Goal: Transaction & Acquisition: Purchase product/service

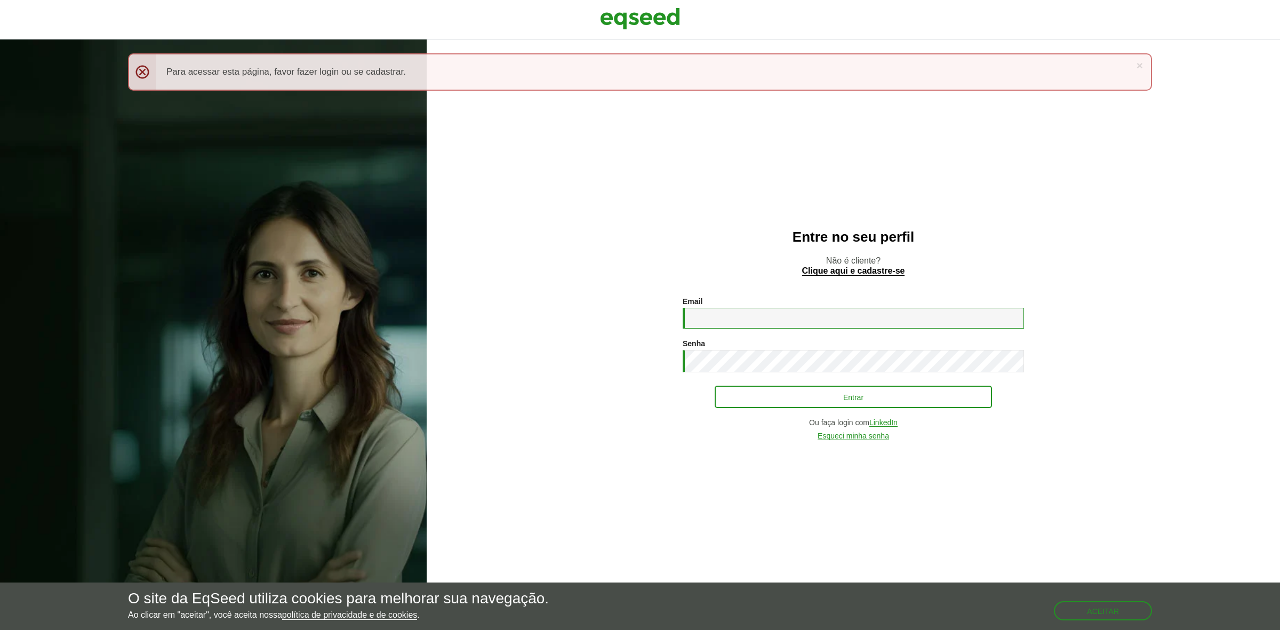
type input "**********"
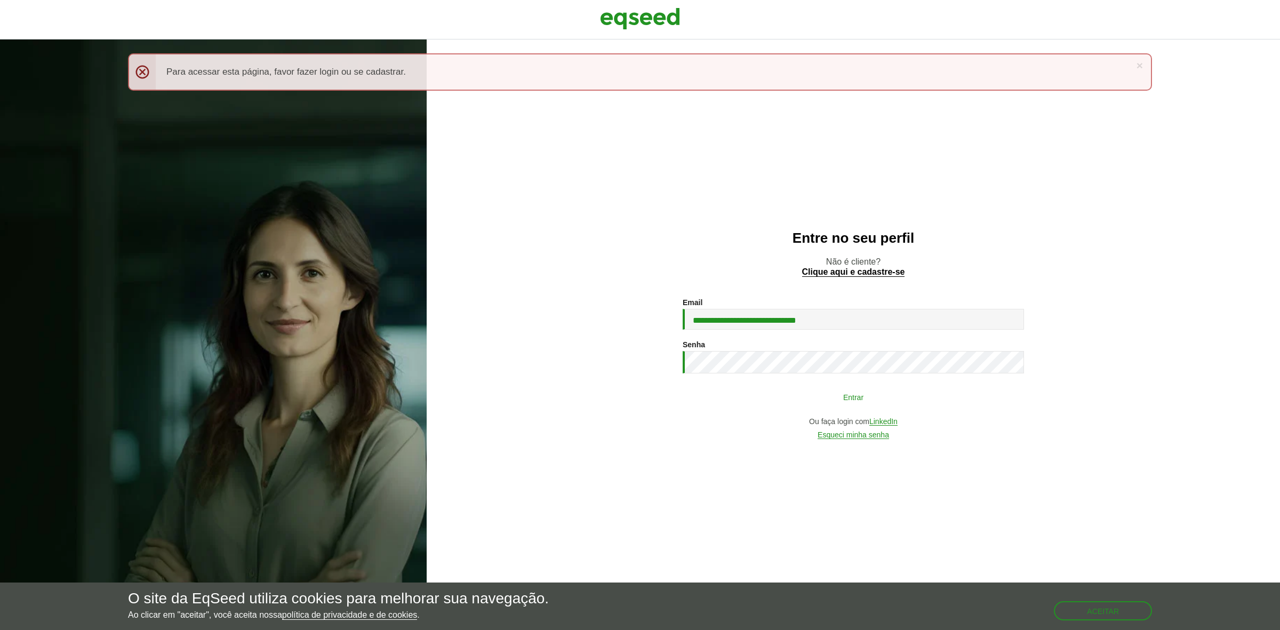
click at [800, 403] on button "Entrar" at bounding box center [853, 397] width 277 height 20
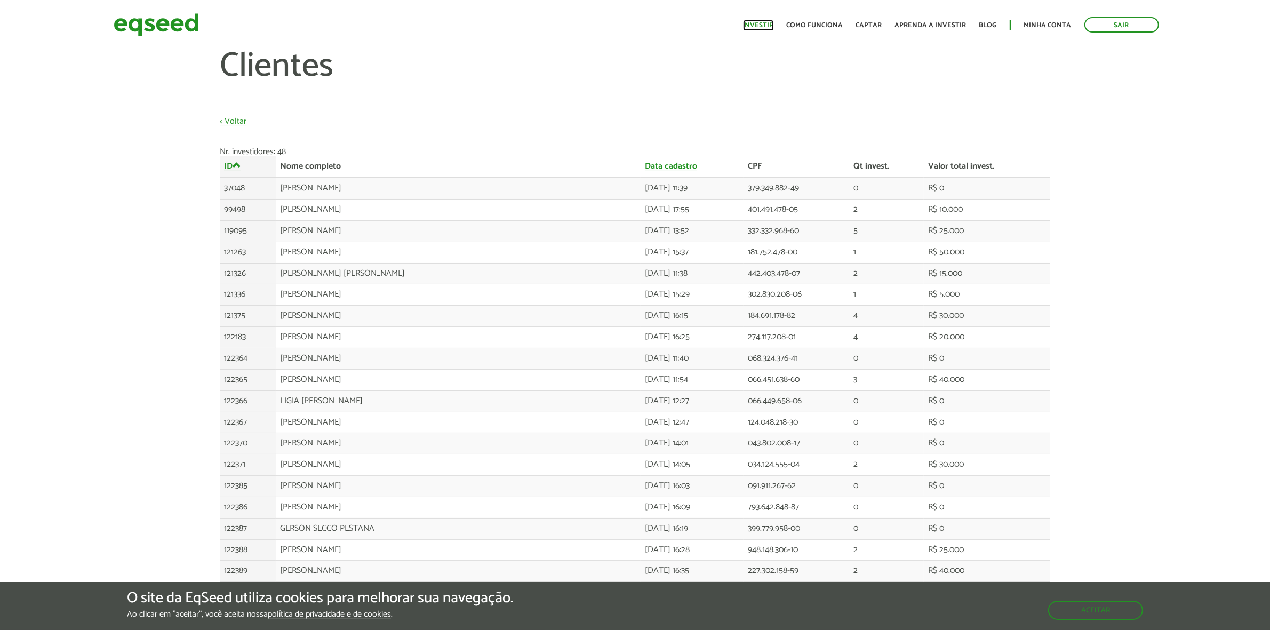
click at [760, 27] on link "Investir" at bounding box center [758, 25] width 31 height 7
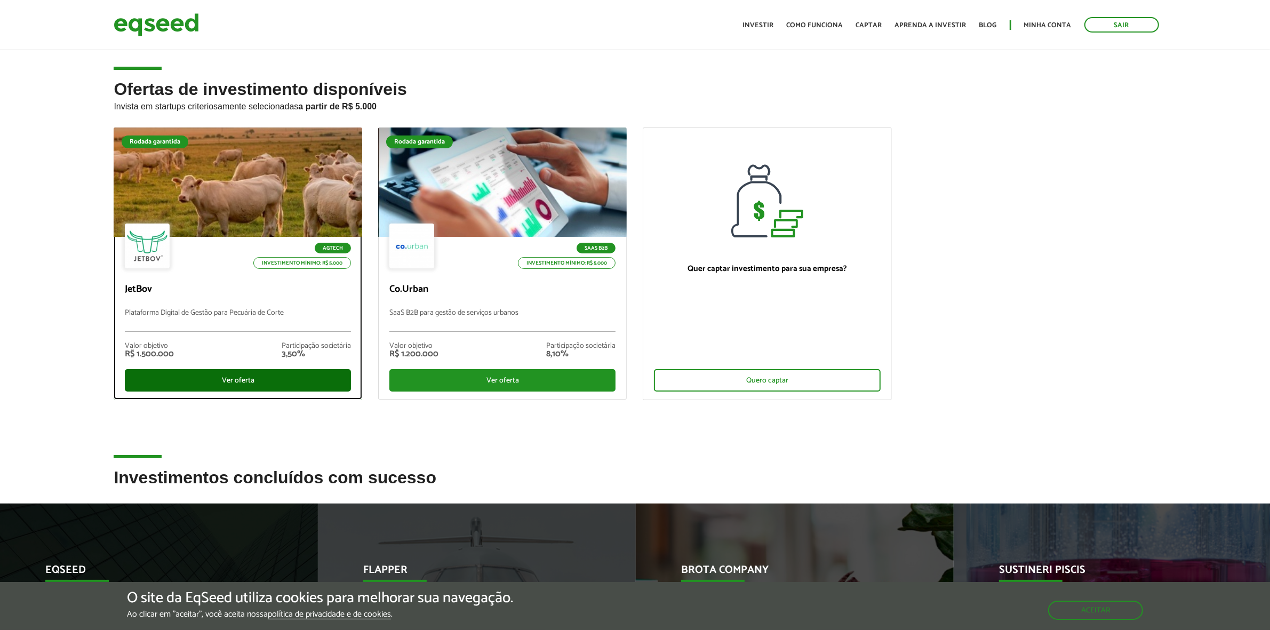
click at [257, 380] on div "Ver oferta" at bounding box center [238, 380] width 226 height 22
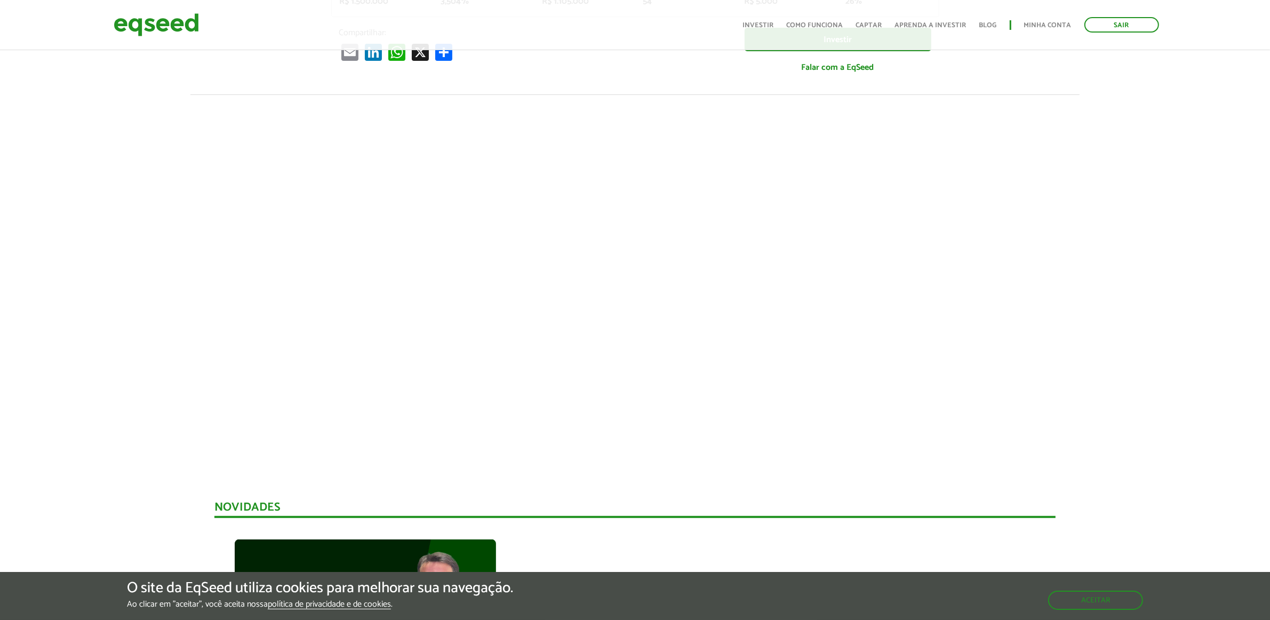
scroll to position [333, 0]
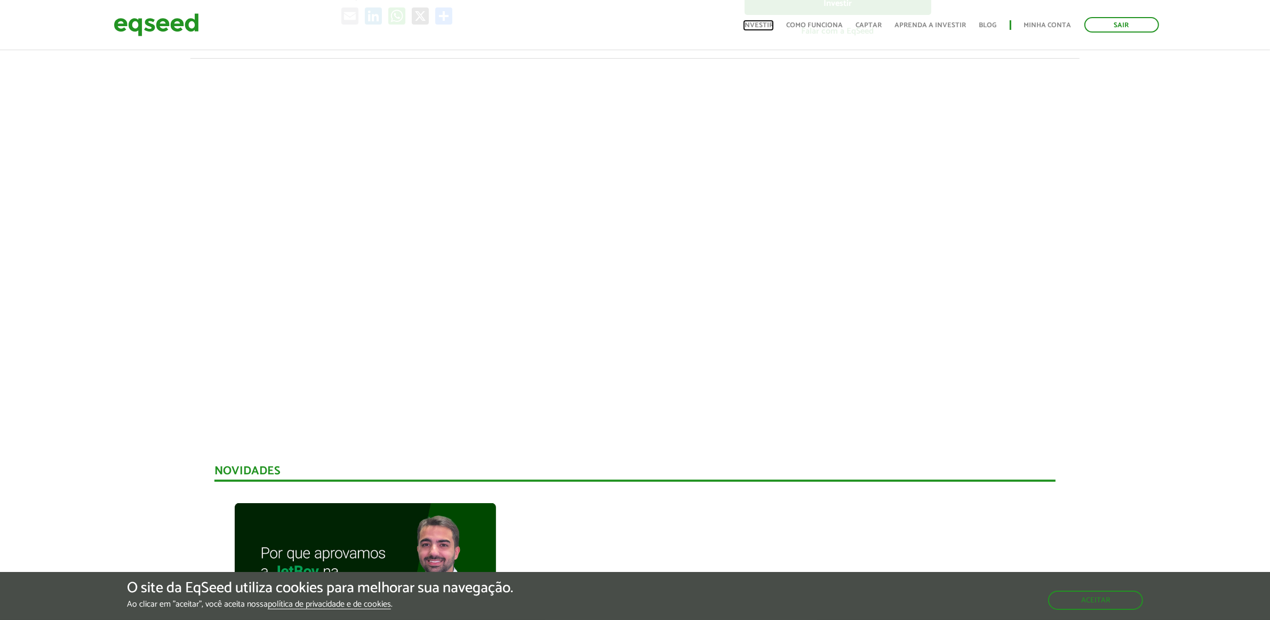
click at [767, 27] on link "Investir" at bounding box center [758, 25] width 31 height 7
